Goal: Task Accomplishment & Management: Manage account settings

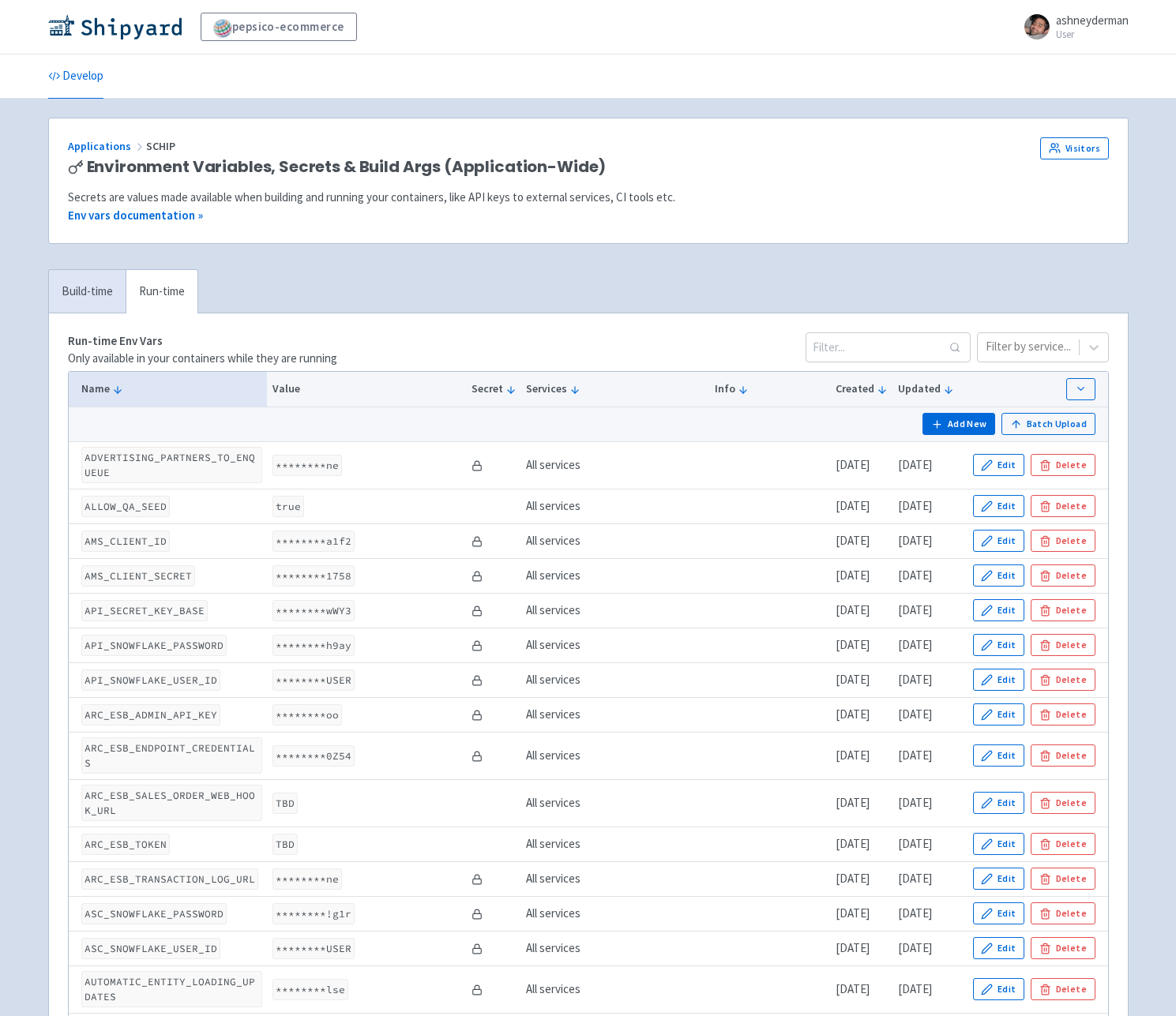
scroll to position [1186, 0]
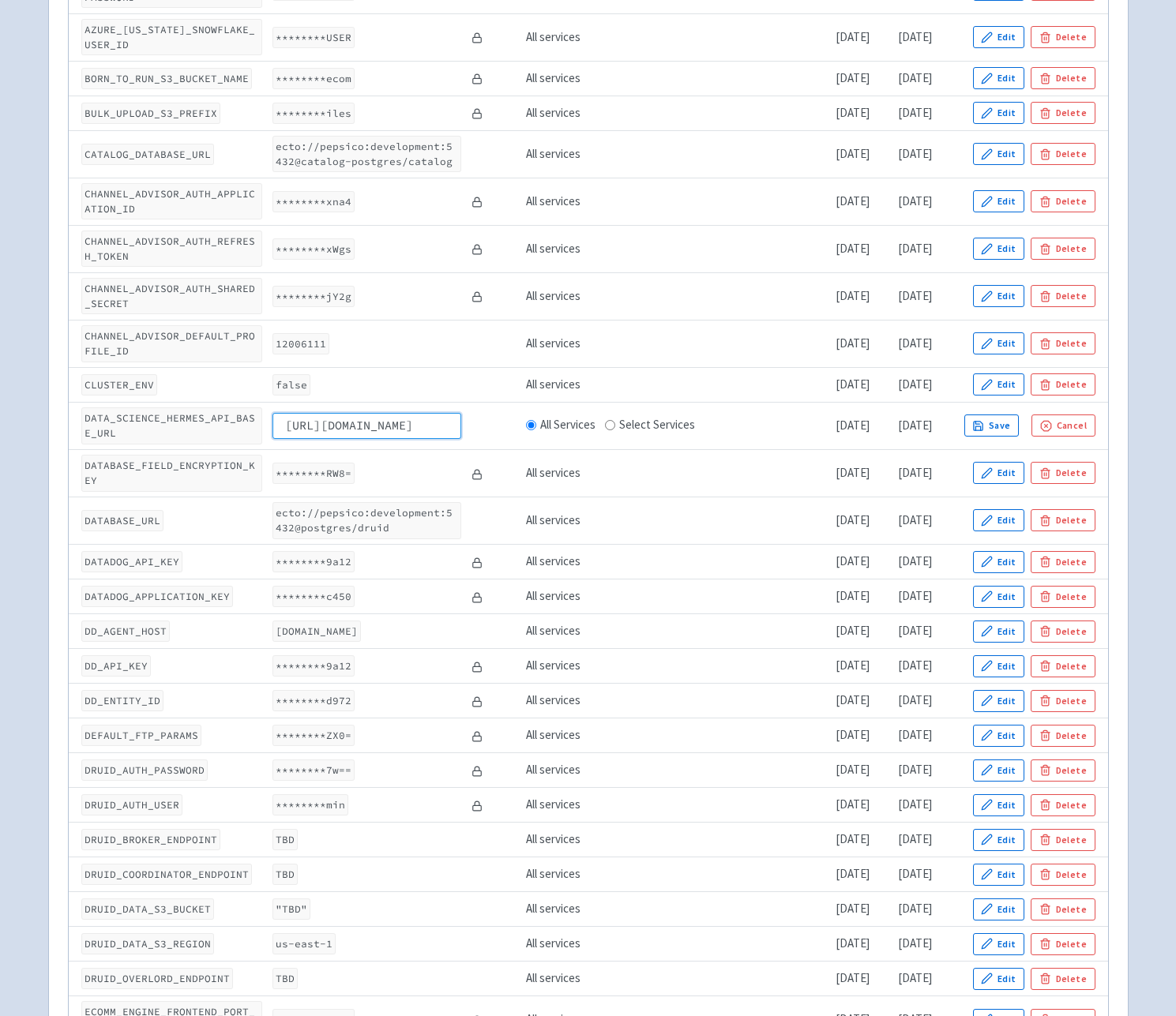
click at [333, 413] on input "[URL][DOMAIN_NAME]" at bounding box center [366, 425] width 189 height 25
click at [352, 414] on input "[URL][DOMAIN_NAME]" at bounding box center [366, 425] width 189 height 25
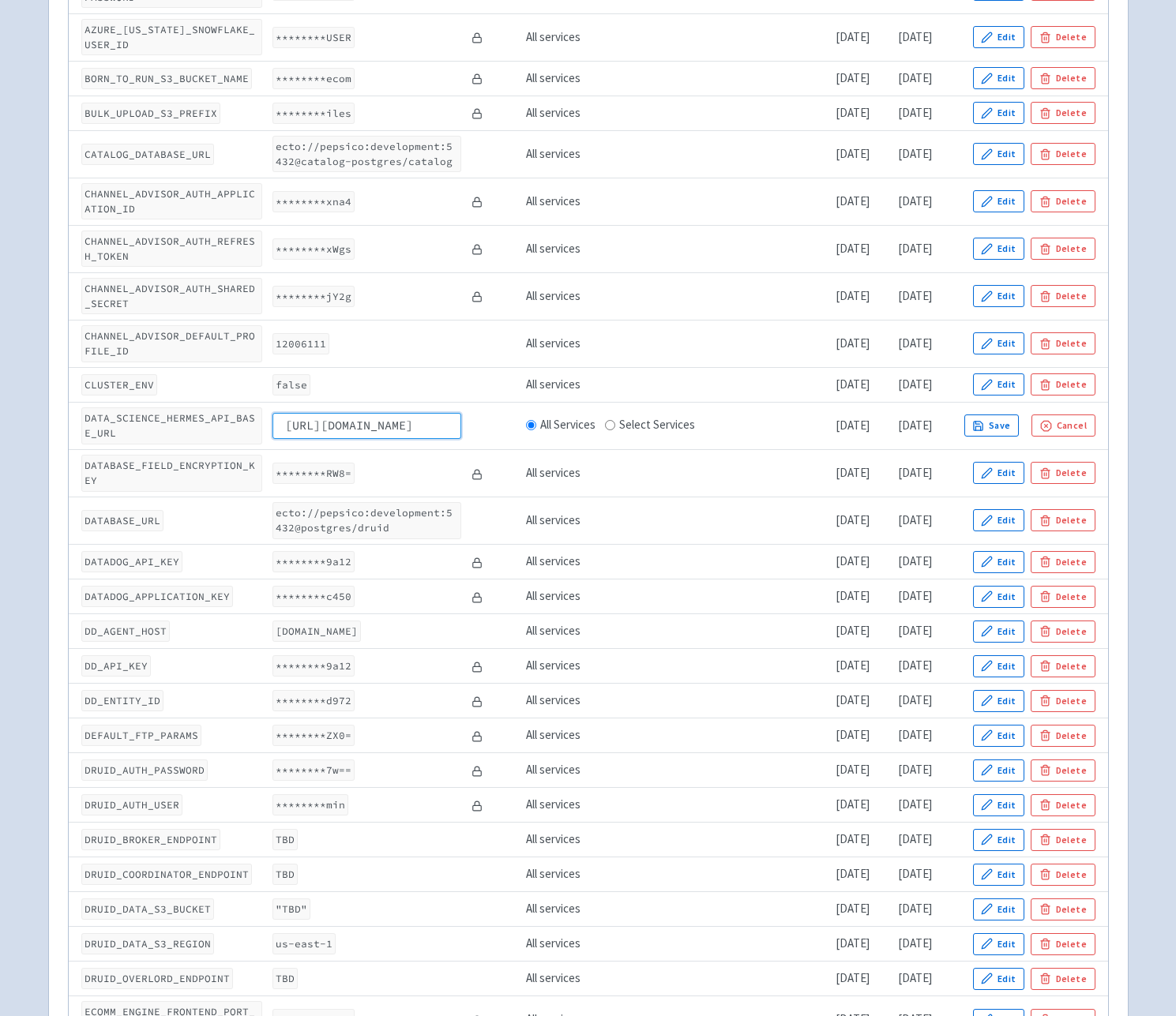
drag, startPoint x: 280, startPoint y: 409, endPoint x: 447, endPoint y: 414, distance: 167.1
click at [447, 414] on input "[URL][DOMAIN_NAME]" at bounding box center [366, 425] width 189 height 25
type input "v"
paste input "[URL][DOMAIN_NAME]"
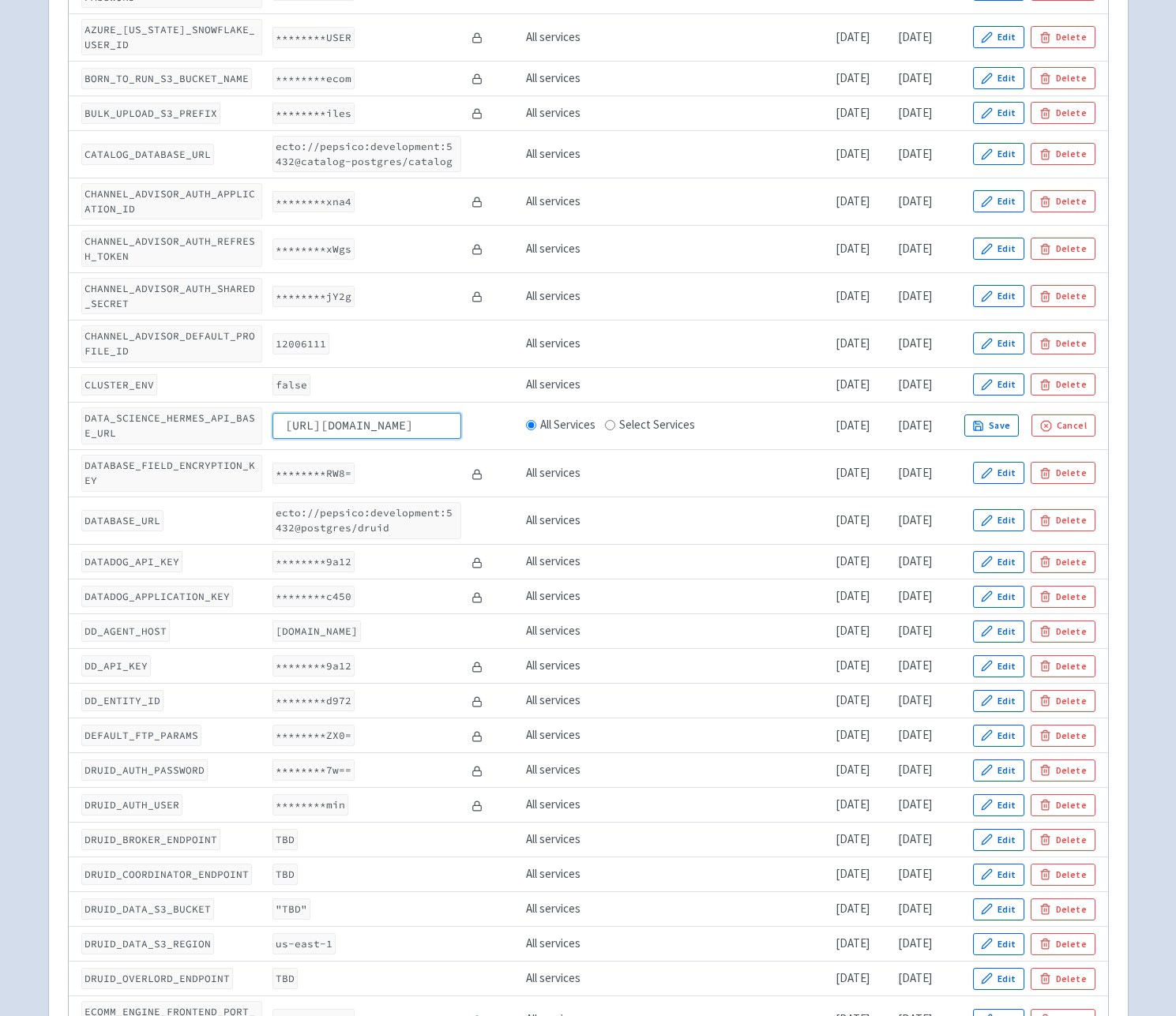
scroll to position [0, 414]
drag, startPoint x: 419, startPoint y: 412, endPoint x: 509, endPoint y: 419, distance: 90.3
click at [509, 419] on tr "DATA_SCIENCE_HERMES_API_BASE_URL [URL][DOMAIN_NAME] All Services Select Service…" at bounding box center [589, 425] width 1039 height 47
click at [405, 422] on input "[URL][DOMAIN_NAME]" at bounding box center [366, 425] width 189 height 25
drag, startPoint x: 449, startPoint y: 411, endPoint x: 321, endPoint y: 413, distance: 128.0
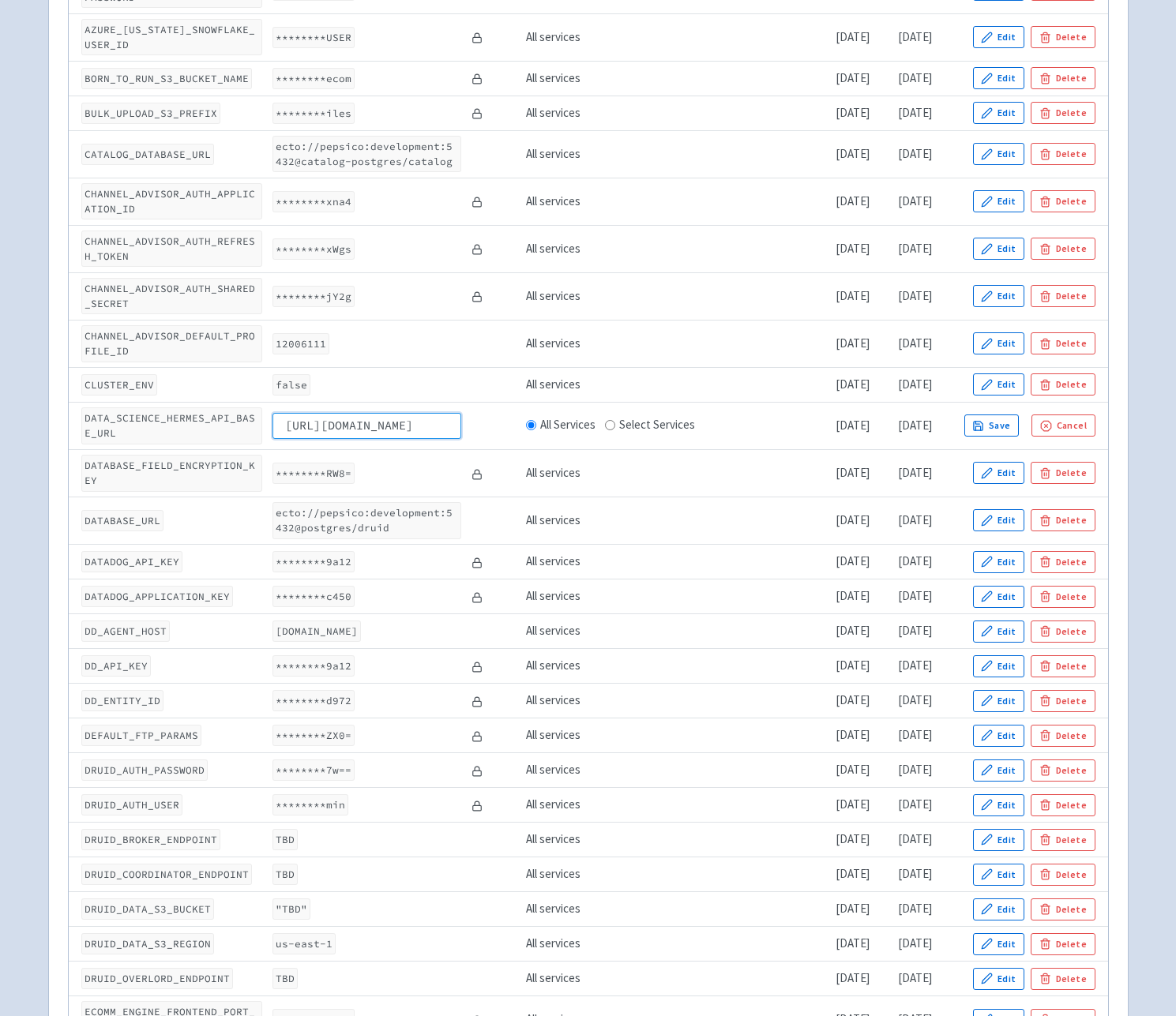
click at [321, 413] on input "[URL][DOMAIN_NAME]" at bounding box center [366, 425] width 189 height 25
type input "[URL][DOMAIN_NAME]"
click at [1016, 414] on button "Save" at bounding box center [992, 426] width 55 height 22
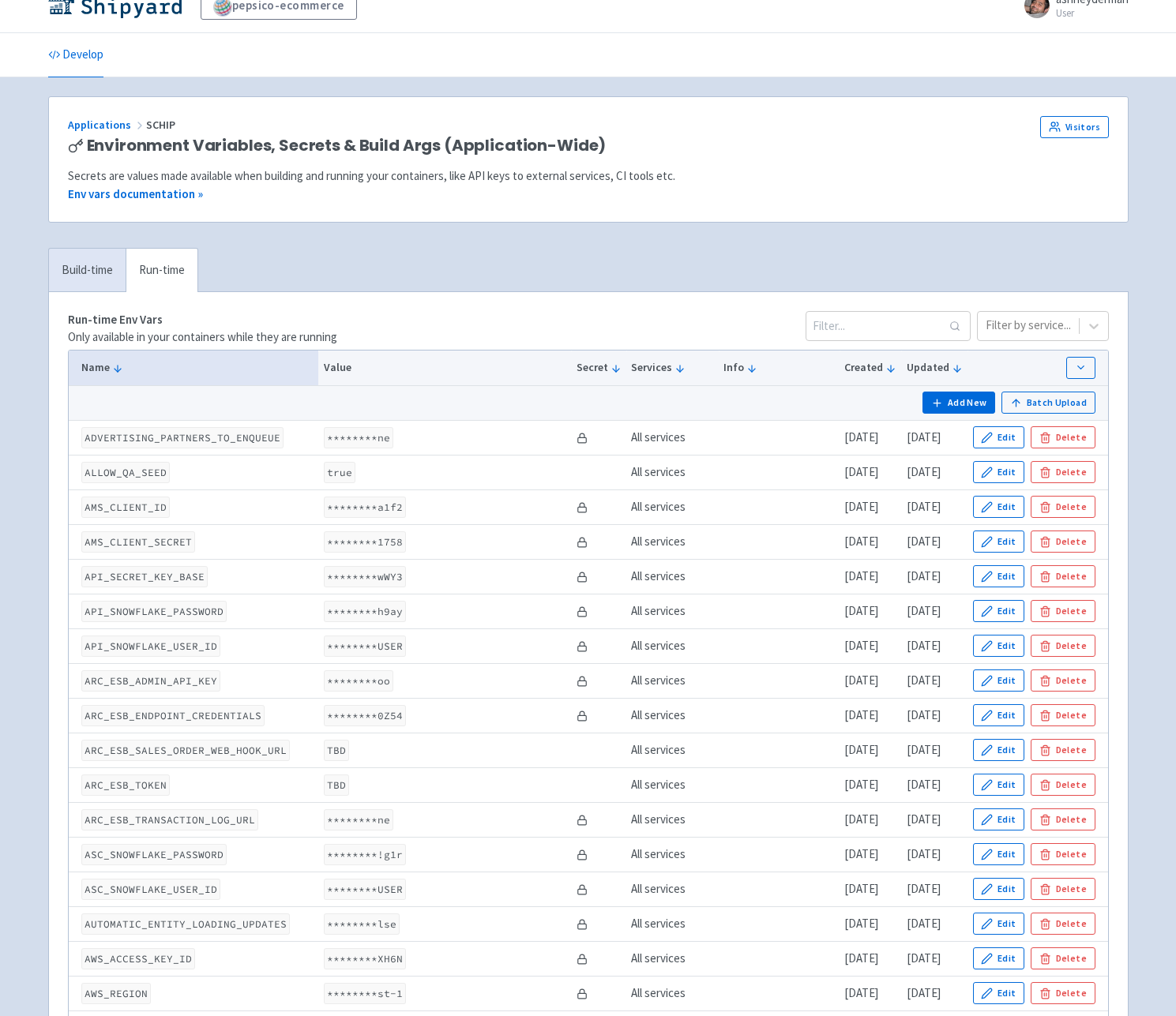
scroll to position [0, 0]
